Goal: Find specific page/section: Find specific page/section

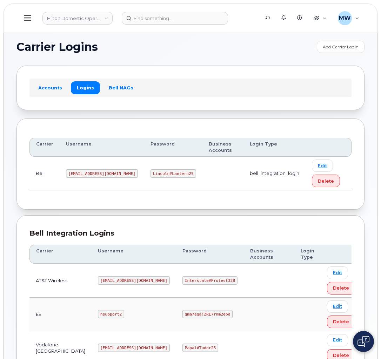
scroll to position [237, 0]
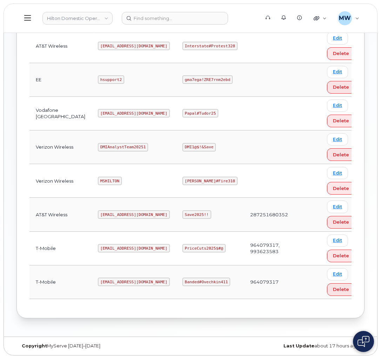
click at [98, 185] on code "MSHILTON" at bounding box center [110, 181] width 24 height 8
copy code "MSHILTON"
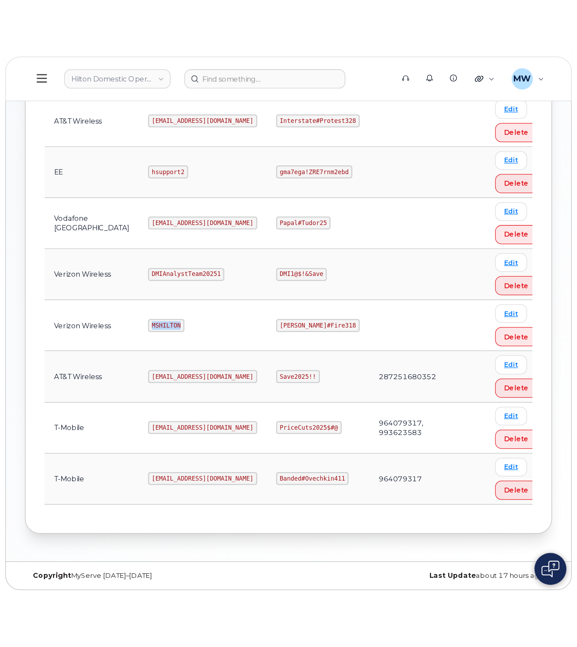
scroll to position [4, 0]
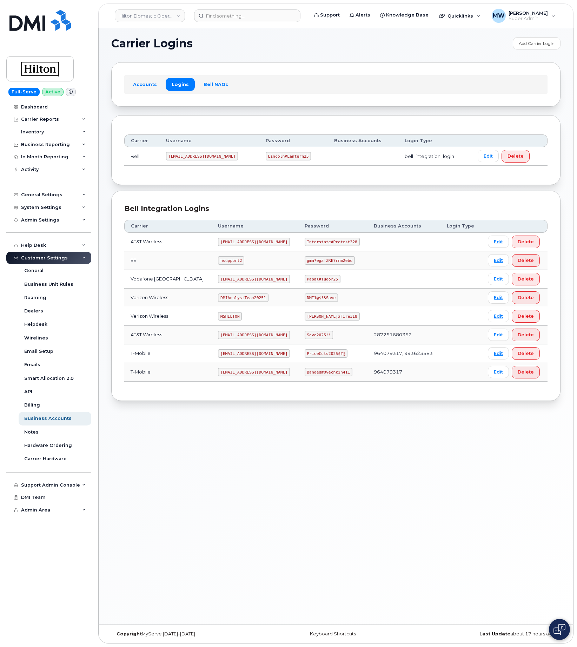
click at [321, 317] on code "[PERSON_NAME]#Fire318" at bounding box center [331, 316] width 55 height 8
copy code "[PERSON_NAME]#Fire318"
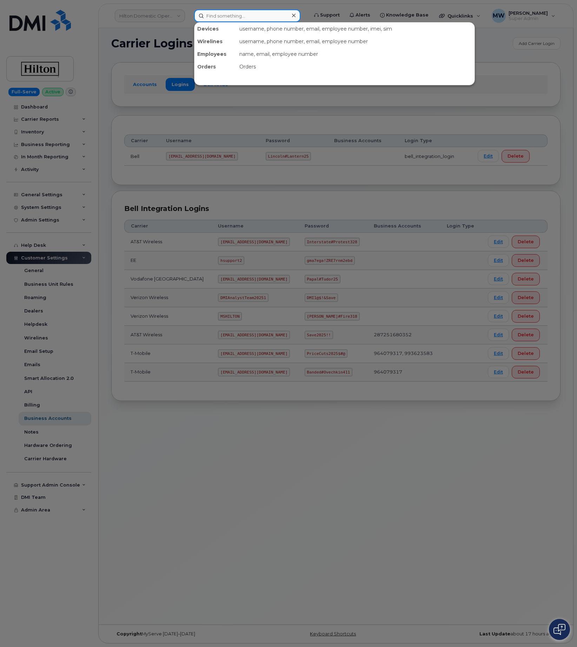
drag, startPoint x: 237, startPoint y: 13, endPoint x: 236, endPoint y: 6, distance: 6.4
click at [237, 9] on input at bounding box center [247, 15] width 106 height 13
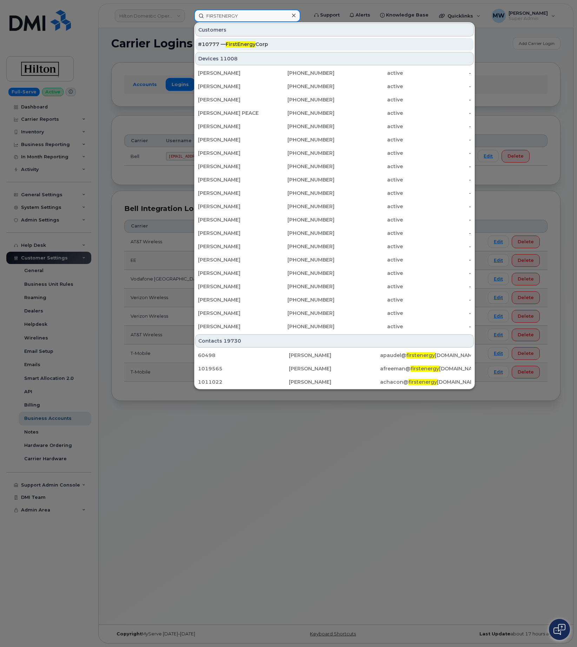
type input "FIRSTENERGY"
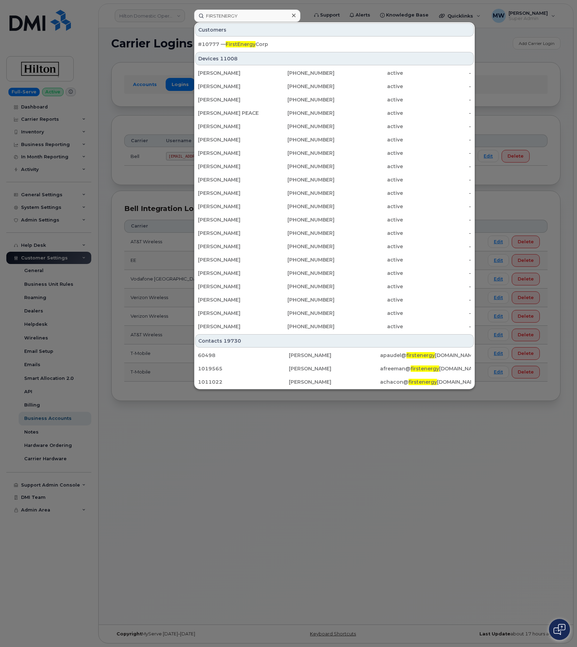
drag, startPoint x: 250, startPoint y: 46, endPoint x: 0, endPoint y: 81, distance: 252.6
click at [249, 46] on span "FirstEnergy" at bounding box center [241, 44] width 30 height 6
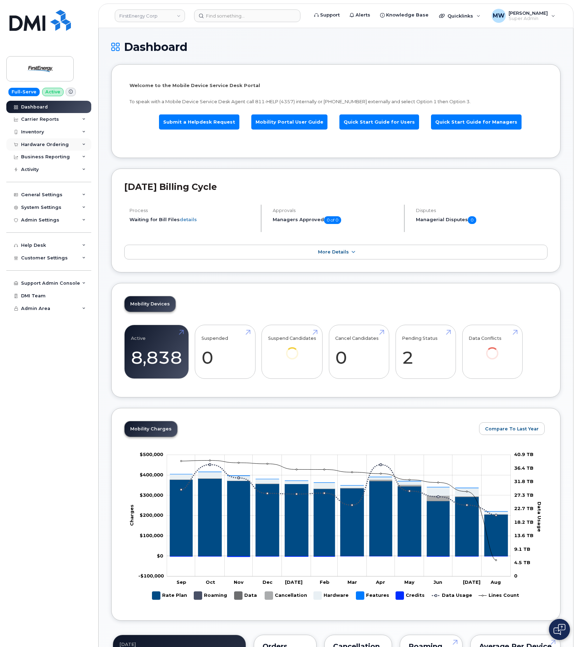
click at [34, 146] on div "Hardware Ordering" at bounding box center [45, 145] width 48 height 6
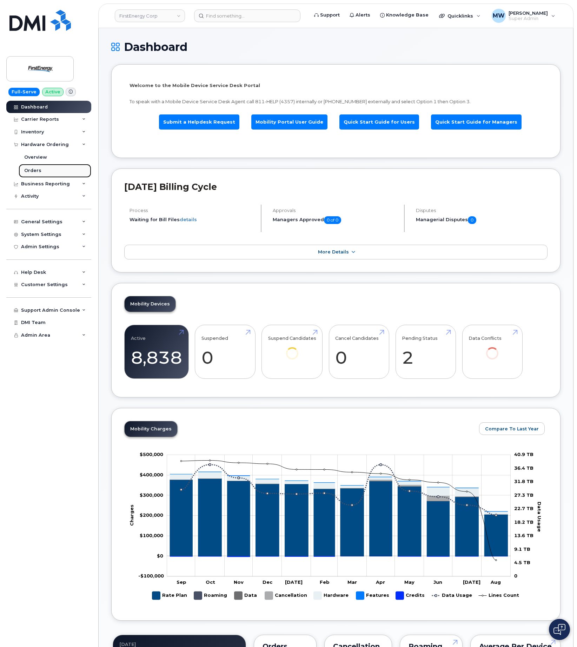
click at [57, 170] on link "Orders" at bounding box center [55, 170] width 73 height 13
